Goal: Task Accomplishment & Management: Use online tool/utility

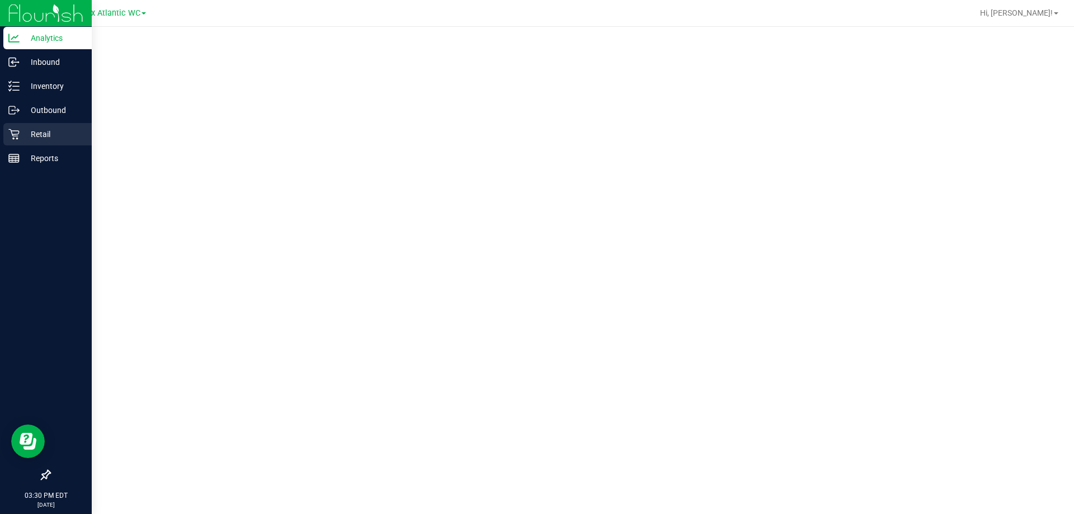
click at [49, 126] on div "Retail" at bounding box center [47, 134] width 88 height 22
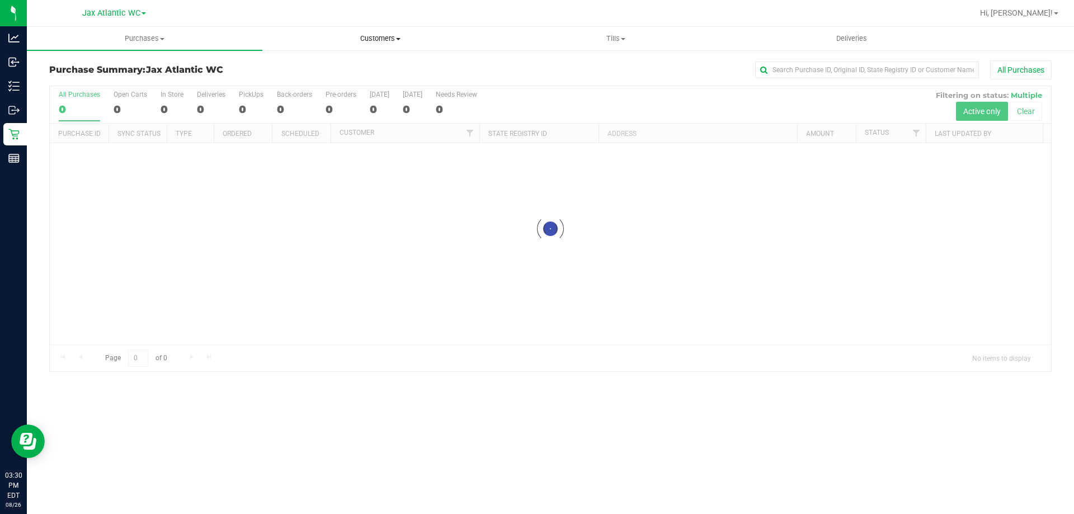
click at [370, 37] on span "Customers" at bounding box center [380, 39] width 234 height 10
click at [349, 65] on li "All customers" at bounding box center [379, 67] width 235 height 13
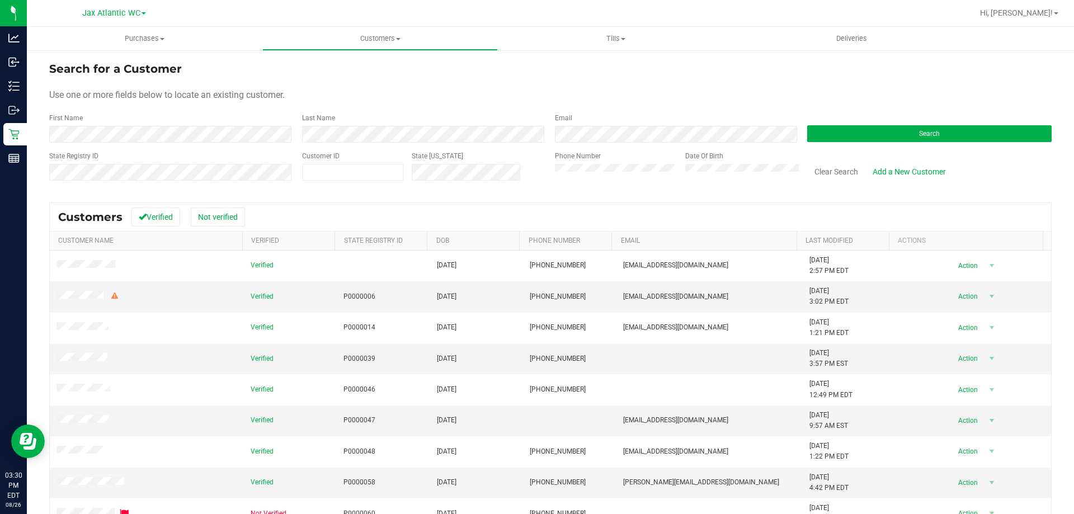
click at [149, 125] on div "First Name" at bounding box center [171, 128] width 244 height 30
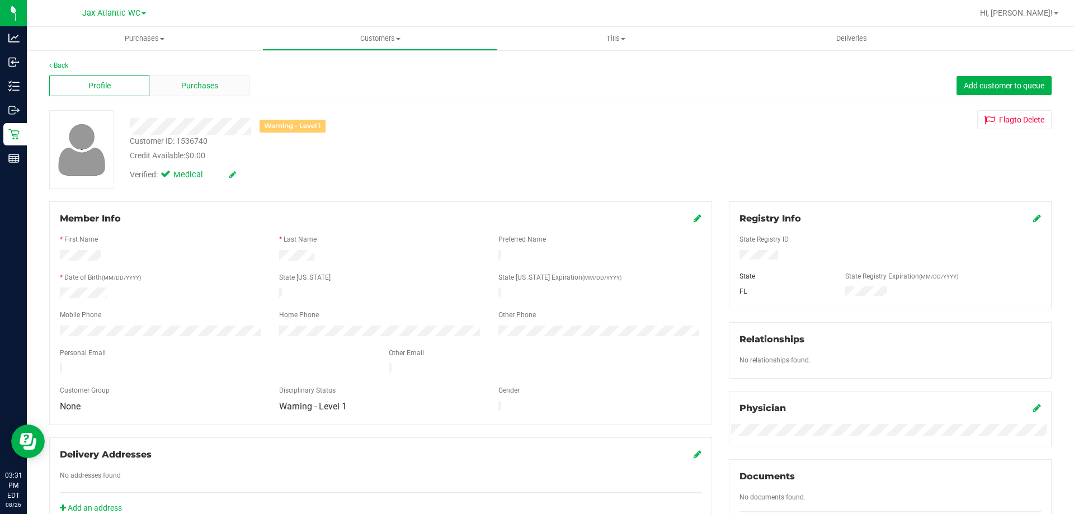
click at [221, 88] on div "Purchases" at bounding box center [199, 85] width 100 height 21
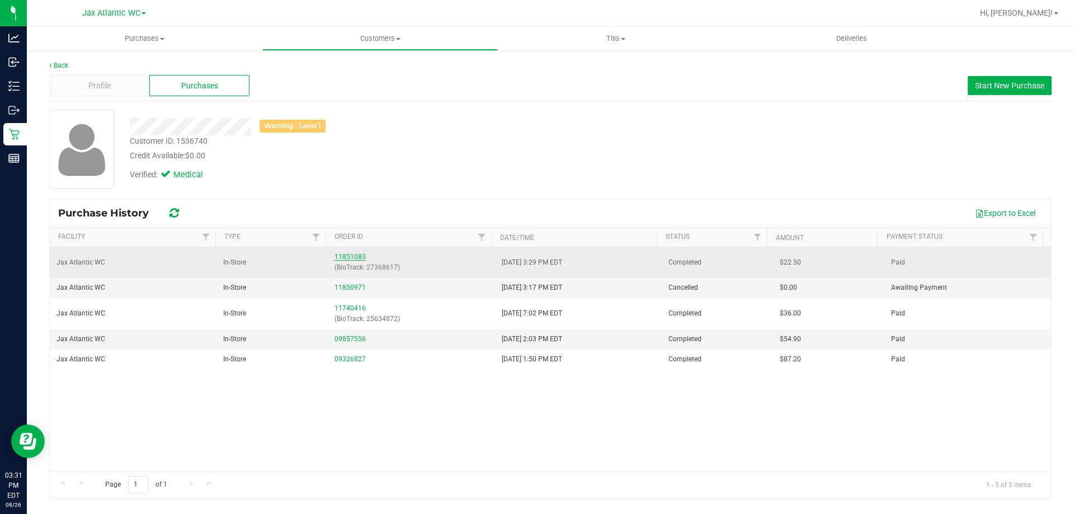
click at [350, 257] on link "11851083" at bounding box center [349, 257] width 31 height 8
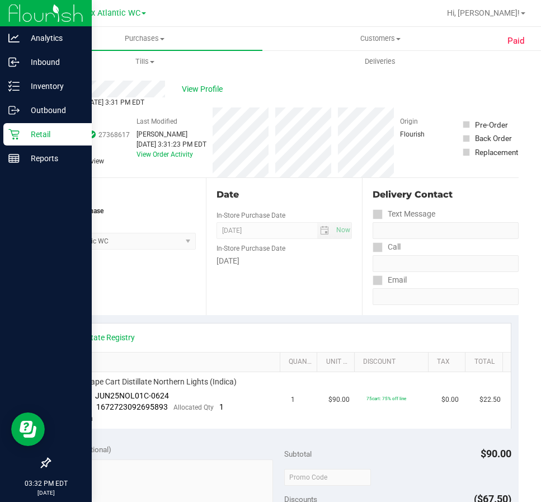
click at [21, 135] on p "Retail" at bounding box center [53, 133] width 67 height 13
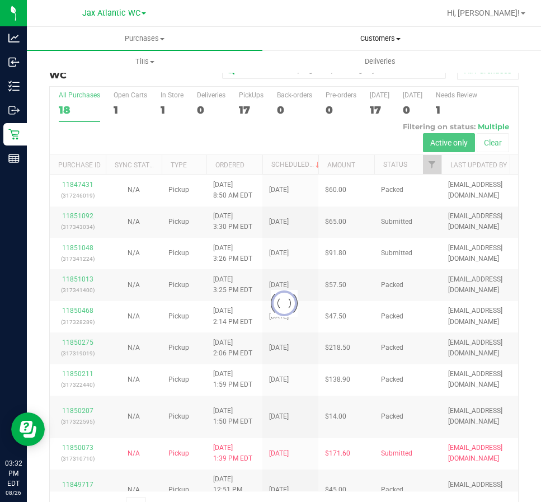
click at [383, 35] on span "Customers" at bounding box center [380, 39] width 234 height 10
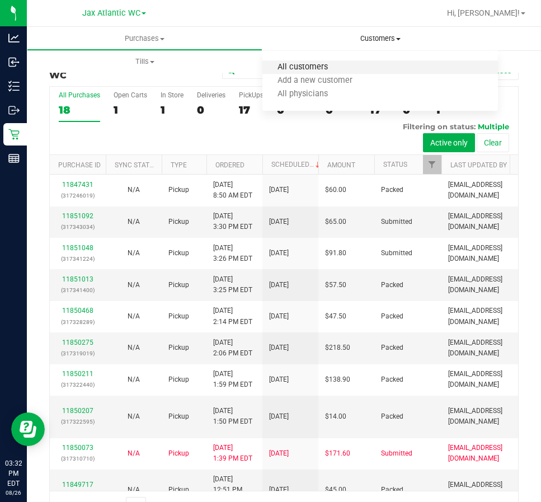
click at [299, 68] on span "All customers" at bounding box center [302, 68] width 81 height 10
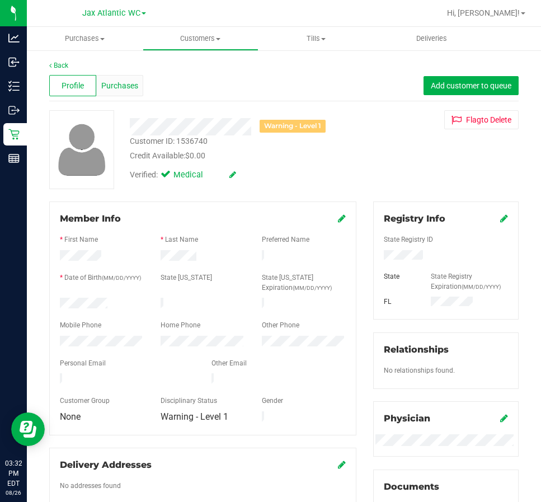
click at [128, 82] on span "Purchases" at bounding box center [119, 86] width 37 height 12
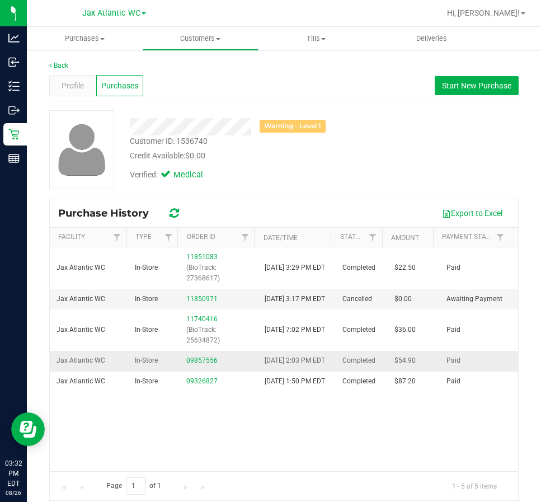
scroll to position [10, 0]
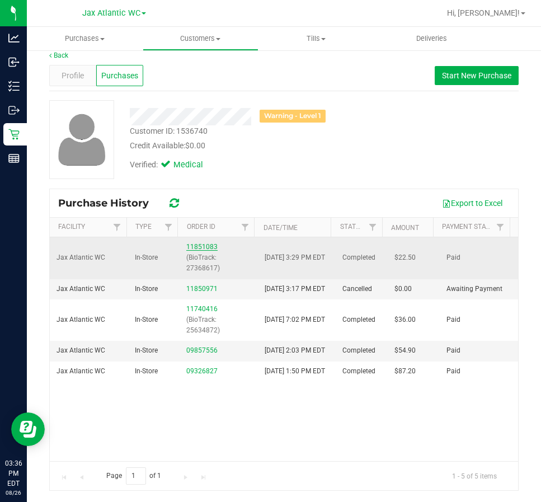
click at [195, 247] on link "11851083" at bounding box center [201, 247] width 31 height 8
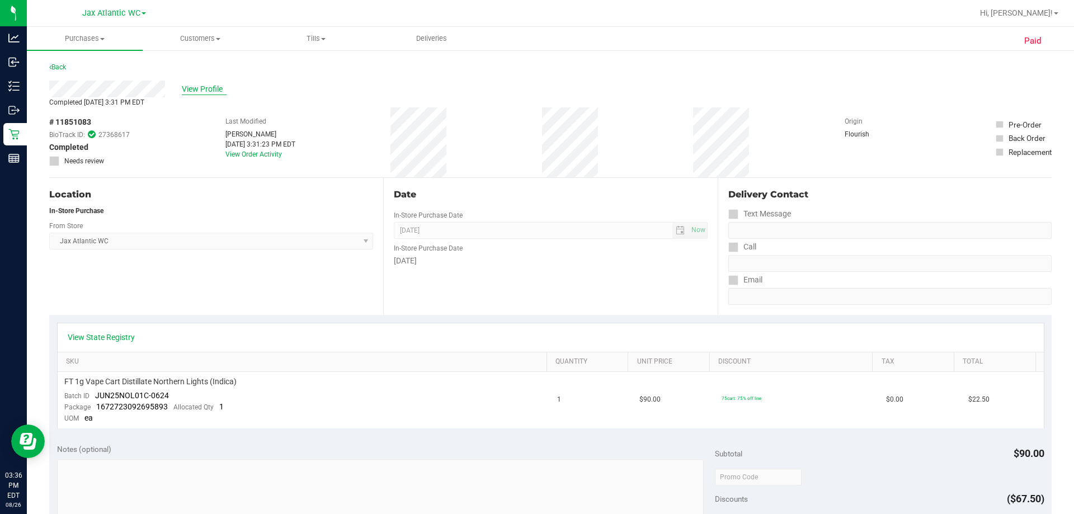
click at [196, 91] on span "View Profile" at bounding box center [204, 89] width 45 height 12
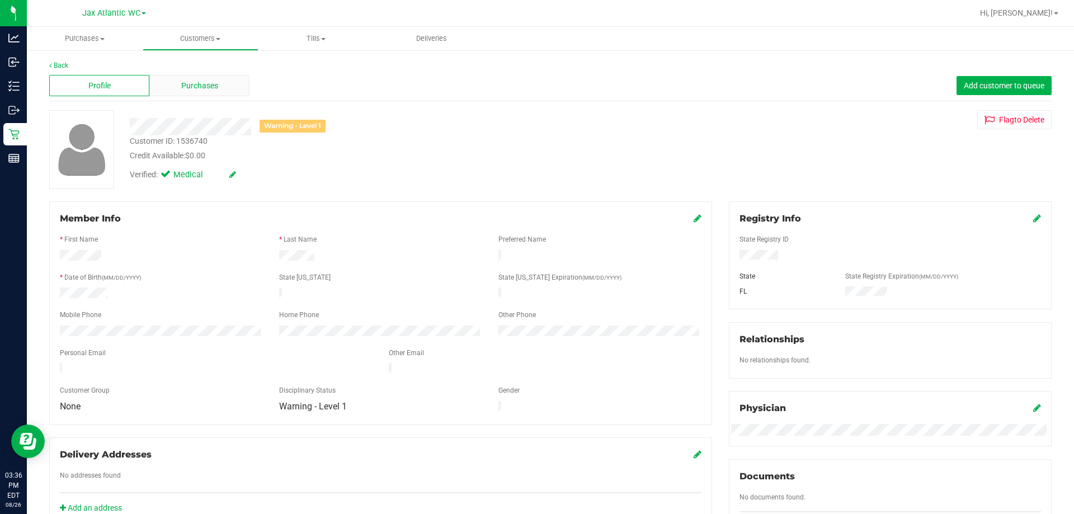
click at [206, 84] on span "Purchases" at bounding box center [199, 86] width 37 height 12
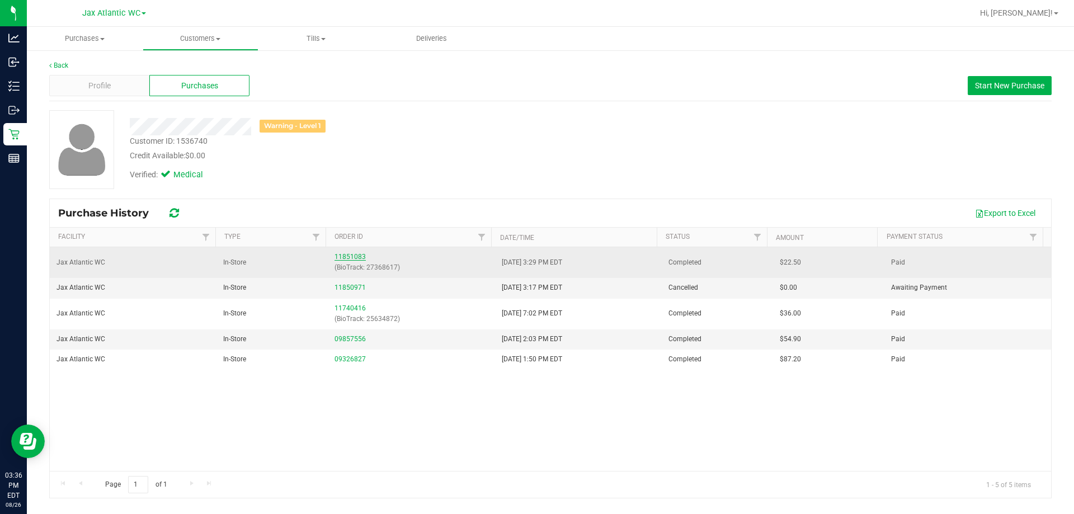
click at [349, 255] on link "11851083" at bounding box center [349, 257] width 31 height 8
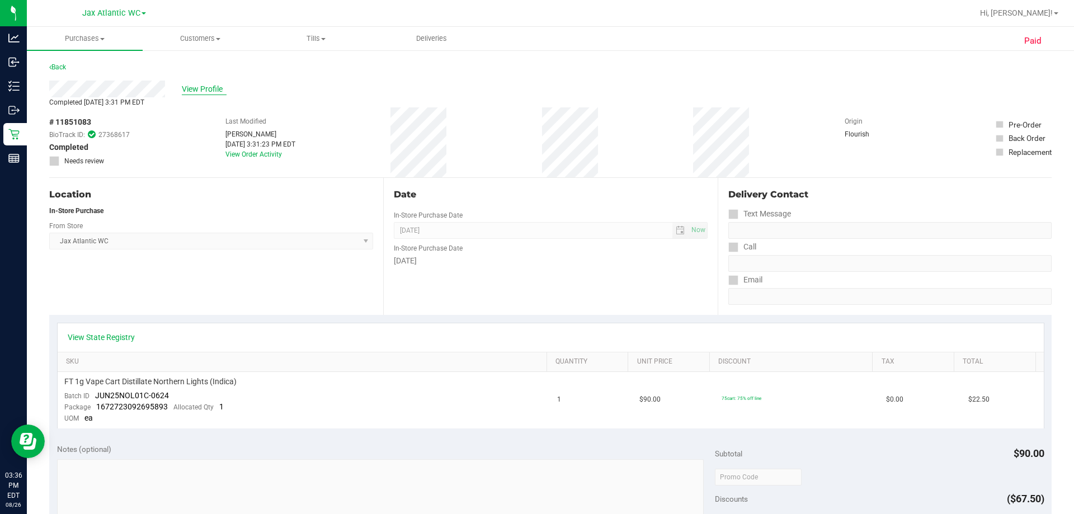
click at [205, 87] on span "View Profile" at bounding box center [204, 89] width 45 height 12
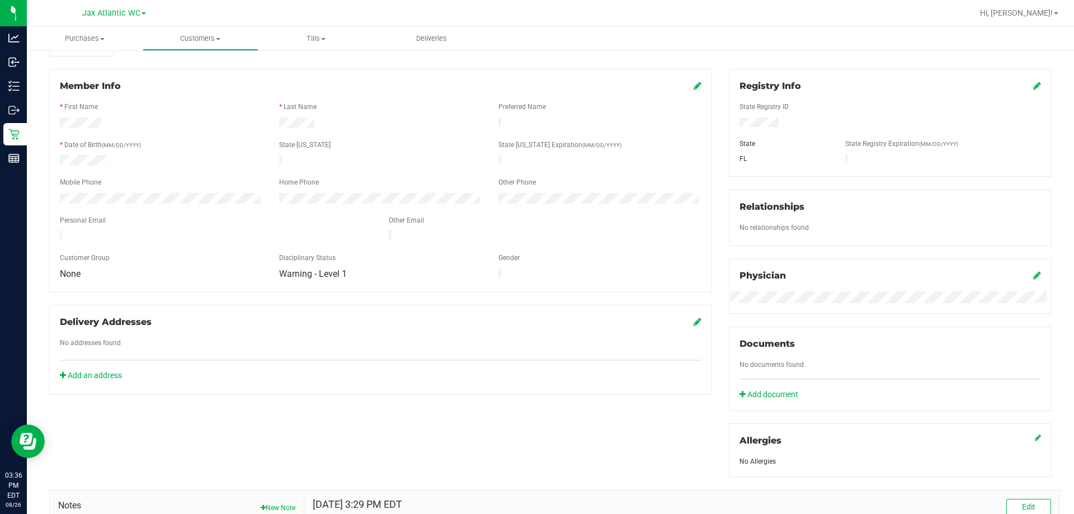
scroll to position [295, 0]
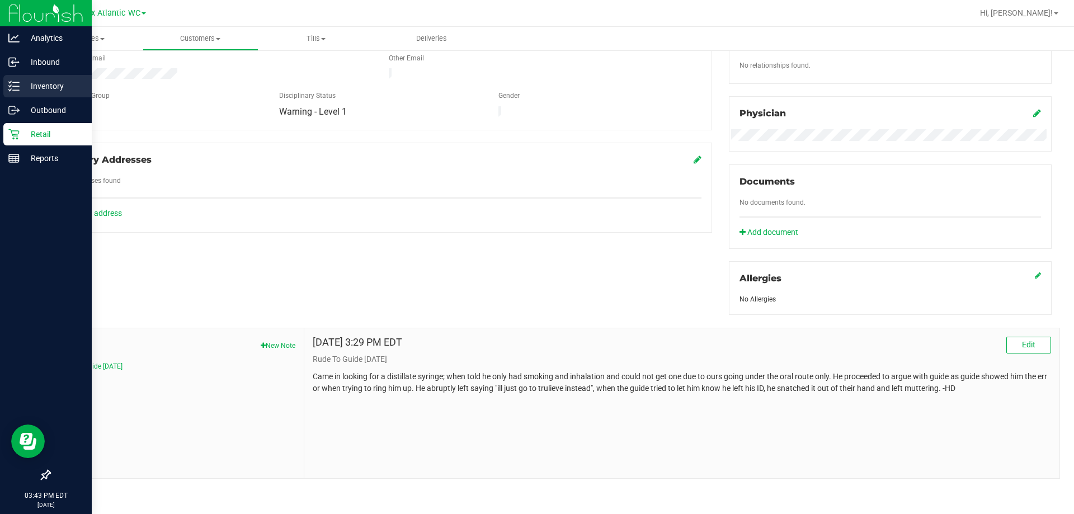
click at [20, 84] on div "Inventory" at bounding box center [47, 86] width 88 height 22
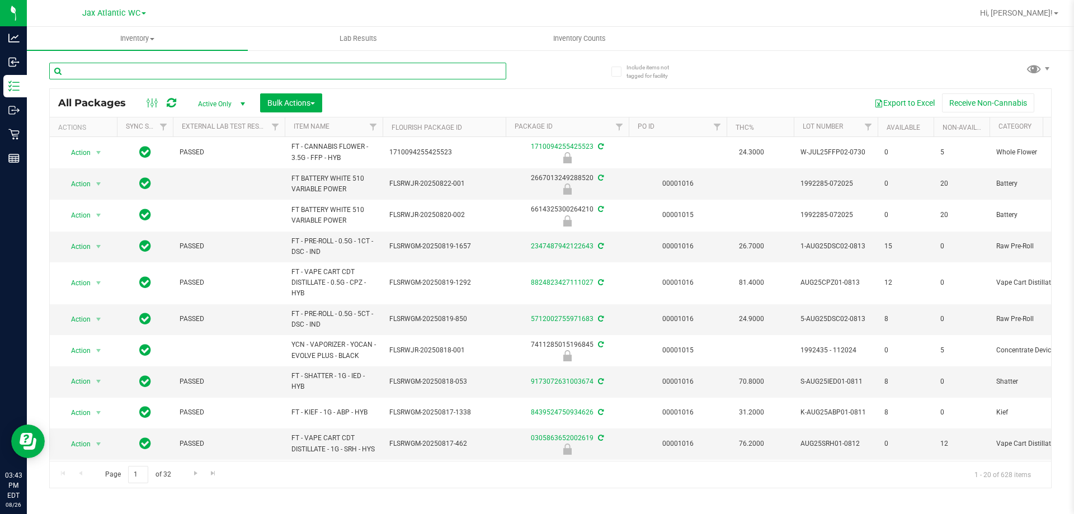
click at [154, 73] on input "text" at bounding box center [277, 71] width 457 height 17
paste input "W-JUL25FFP03-0807"
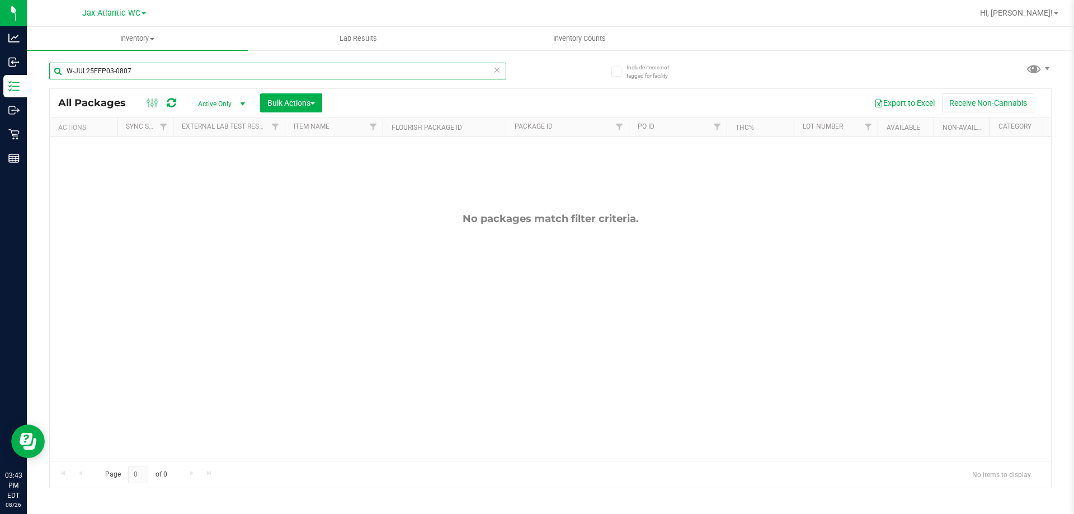
click at [160, 70] on input "W-JUL25FFP03-0807" at bounding box center [277, 71] width 457 height 17
paste input "N25FFP01-0701"
type input "W-JUN25FFP01-0701"
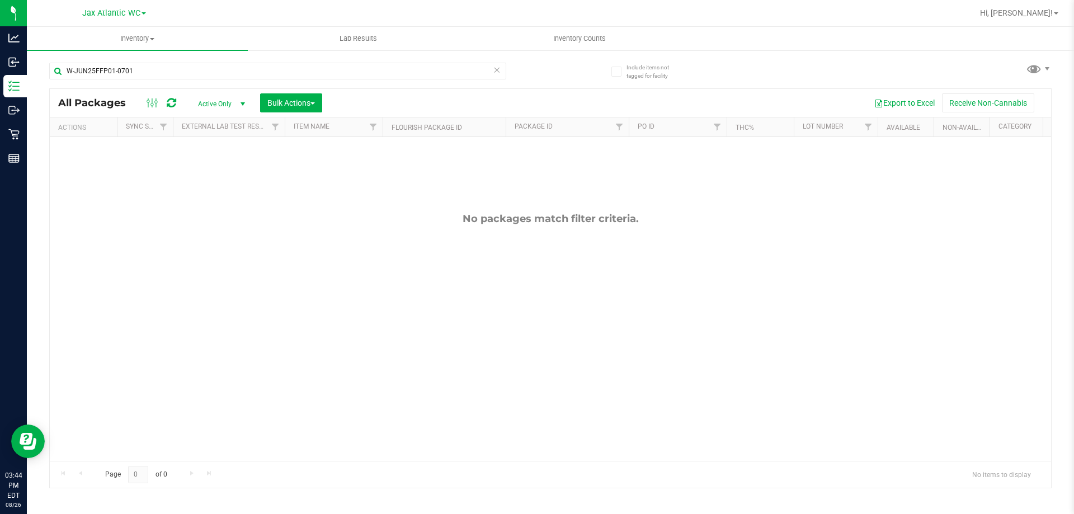
click at [497, 72] on icon at bounding box center [497, 69] width 8 height 13
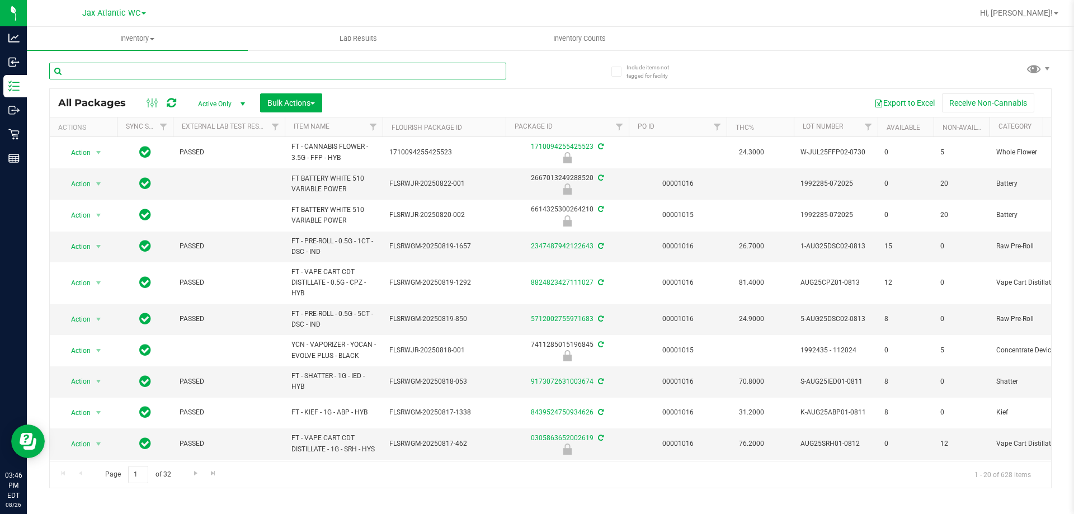
click at [289, 74] on input "text" at bounding box center [277, 71] width 457 height 17
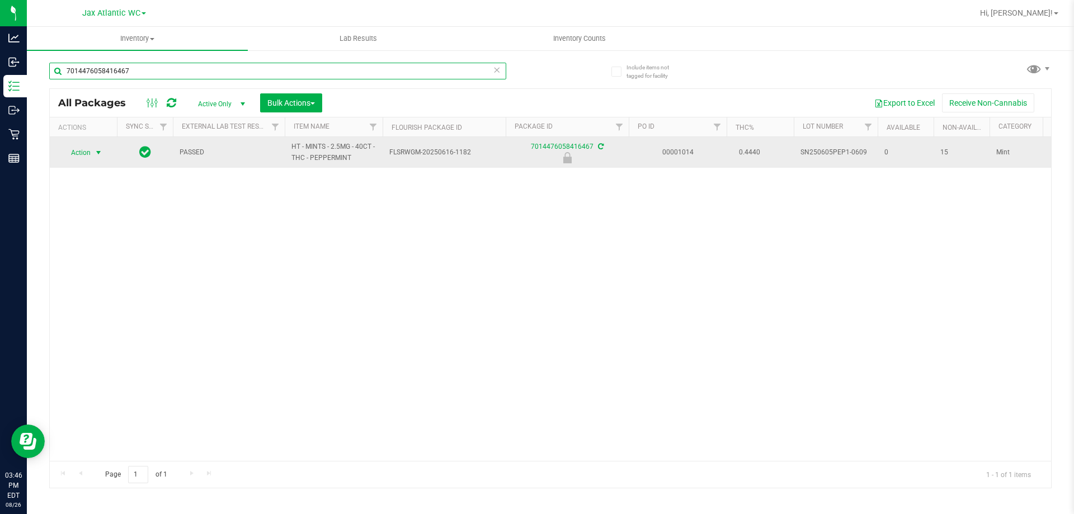
type input "7014476058416467"
click at [86, 155] on span "Action" at bounding box center [76, 153] width 30 height 16
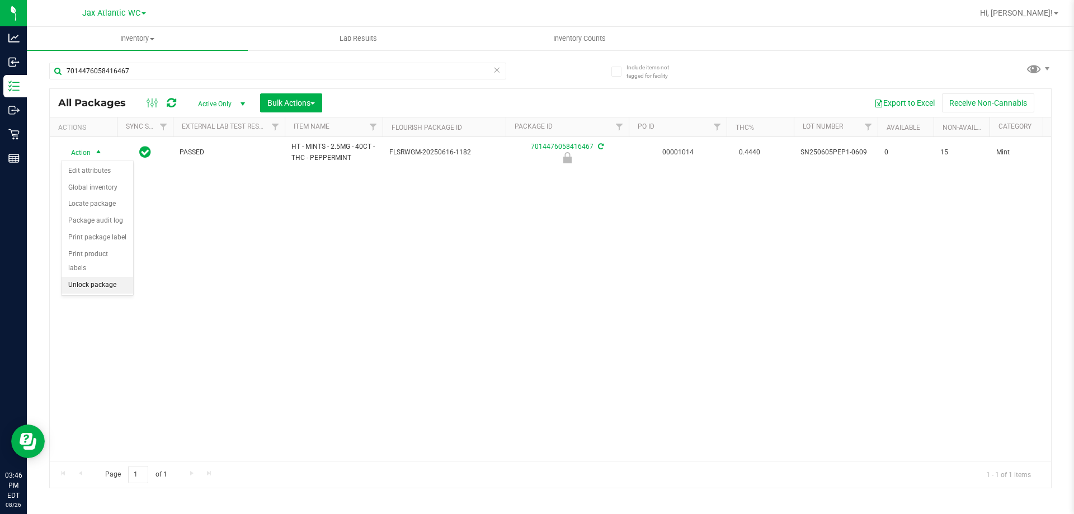
click at [96, 277] on li "Unlock package" at bounding box center [98, 285] width 72 height 17
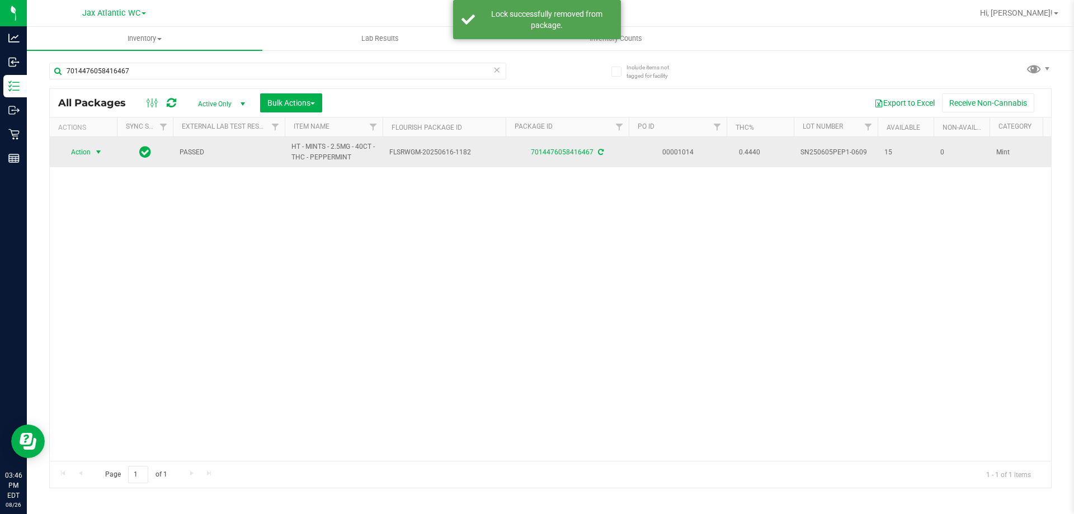
click at [88, 153] on span "Action" at bounding box center [76, 152] width 30 height 16
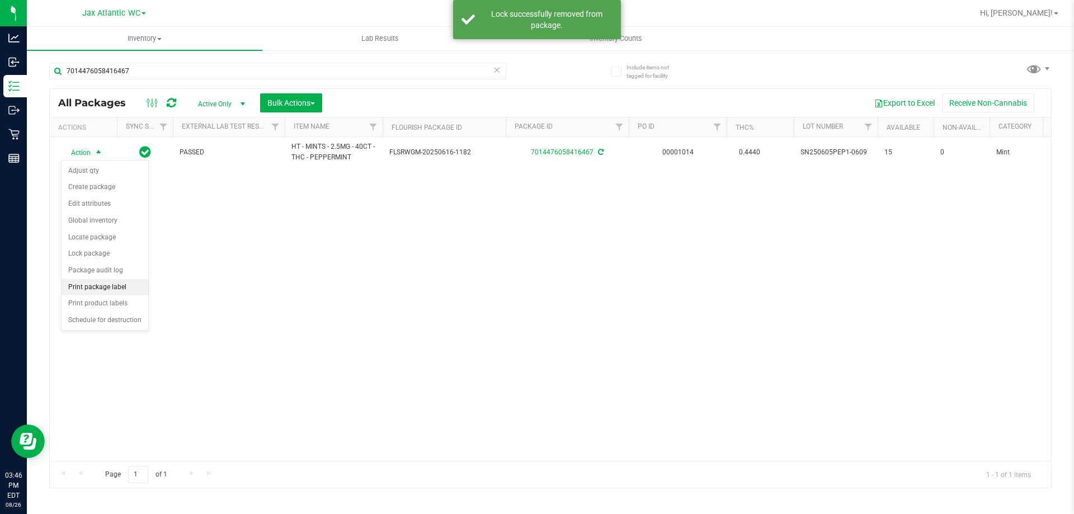
click at [119, 289] on li "Print package label" at bounding box center [105, 287] width 87 height 17
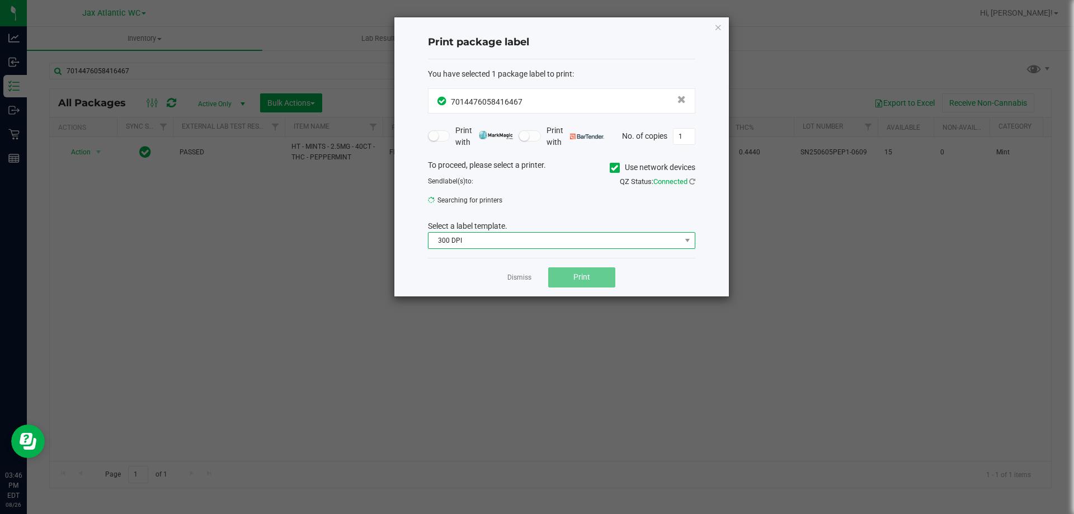
click at [500, 247] on span "300 DPI" at bounding box center [554, 241] width 252 height 16
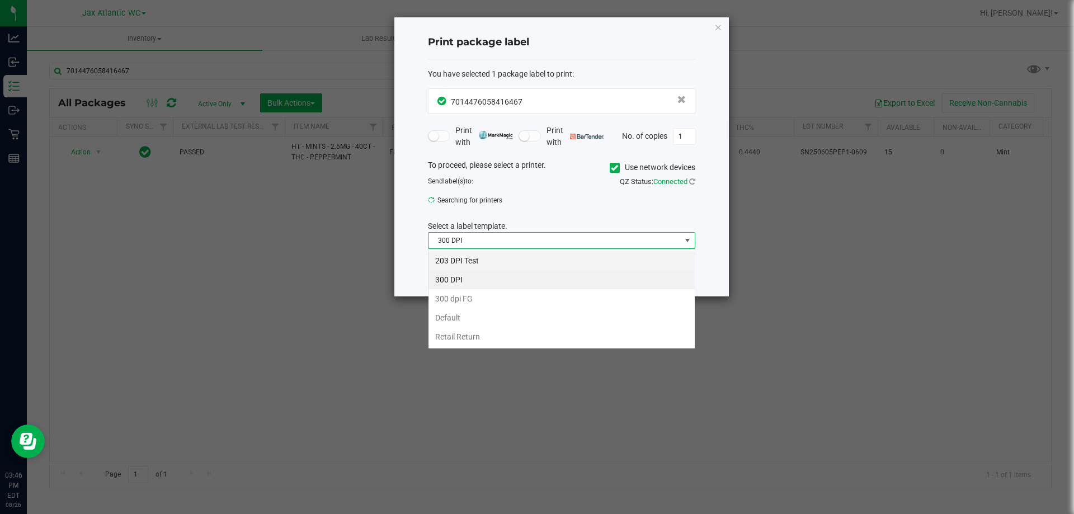
scroll to position [17, 267]
click at [481, 263] on li "203 DPI Test" at bounding box center [561, 260] width 266 height 19
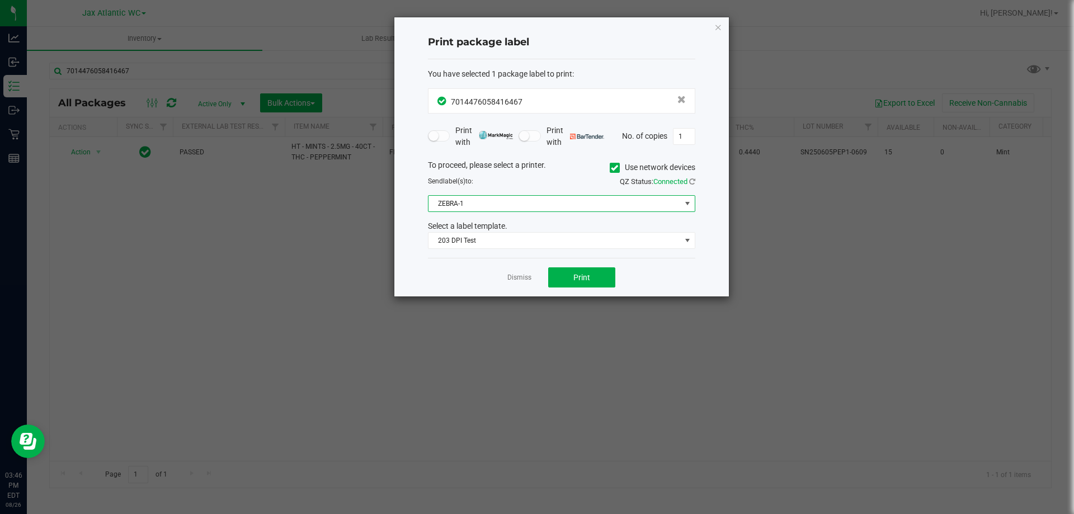
click at [467, 205] on span "ZEBRA-1" at bounding box center [554, 204] width 252 height 16
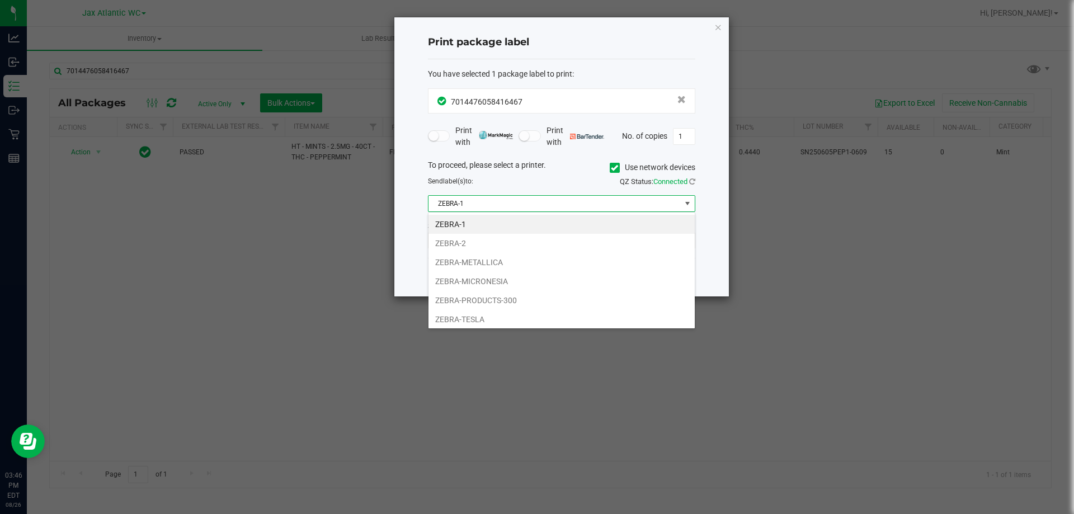
click at [485, 221] on li "ZEBRA-1" at bounding box center [561, 224] width 266 height 19
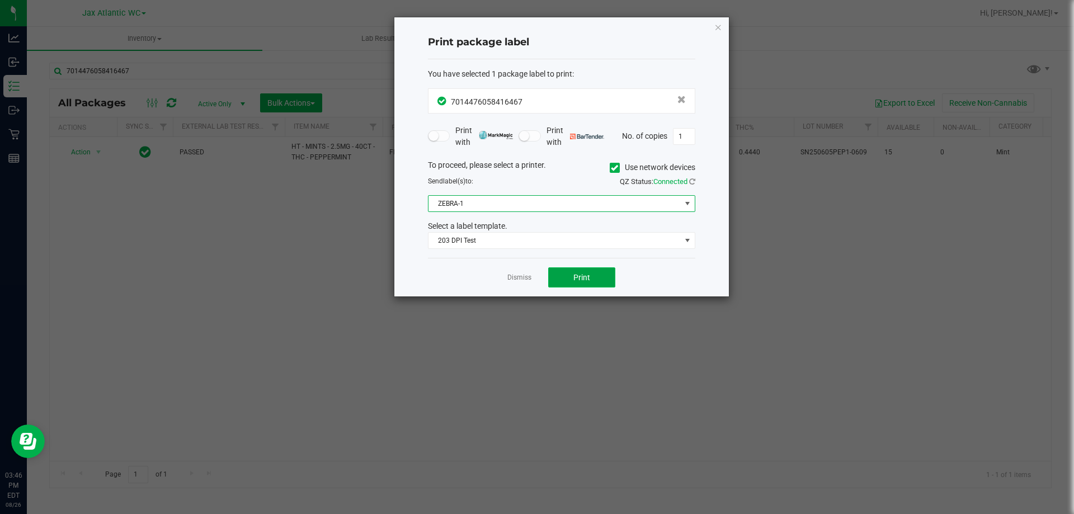
click at [579, 270] on button "Print" at bounding box center [581, 277] width 67 height 20
